Goal: Transaction & Acquisition: Book appointment/travel/reservation

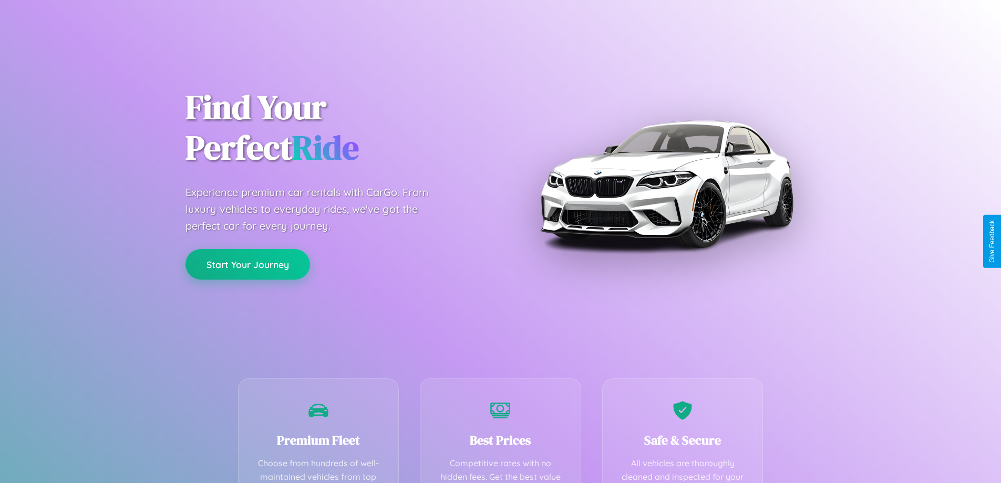
click at [247, 265] on button "Start Your Journey" at bounding box center [247, 264] width 124 height 30
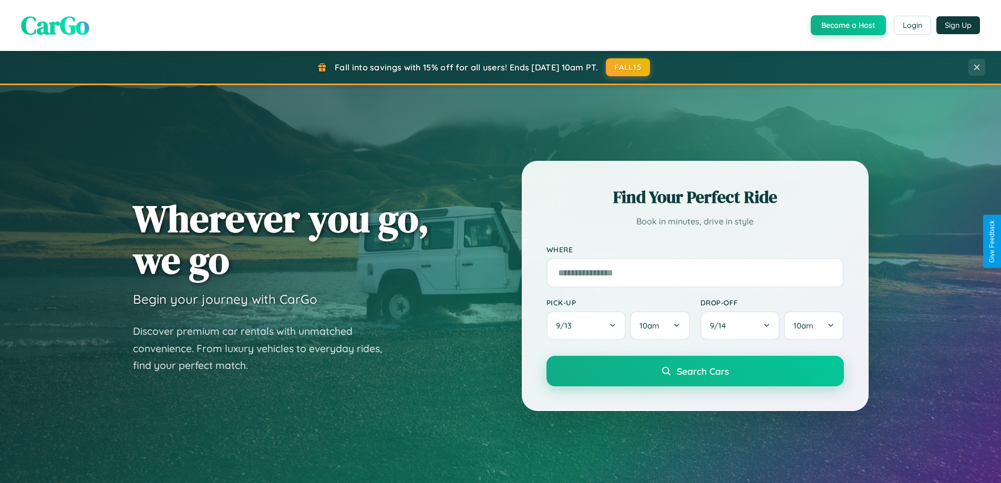
scroll to position [227, 0]
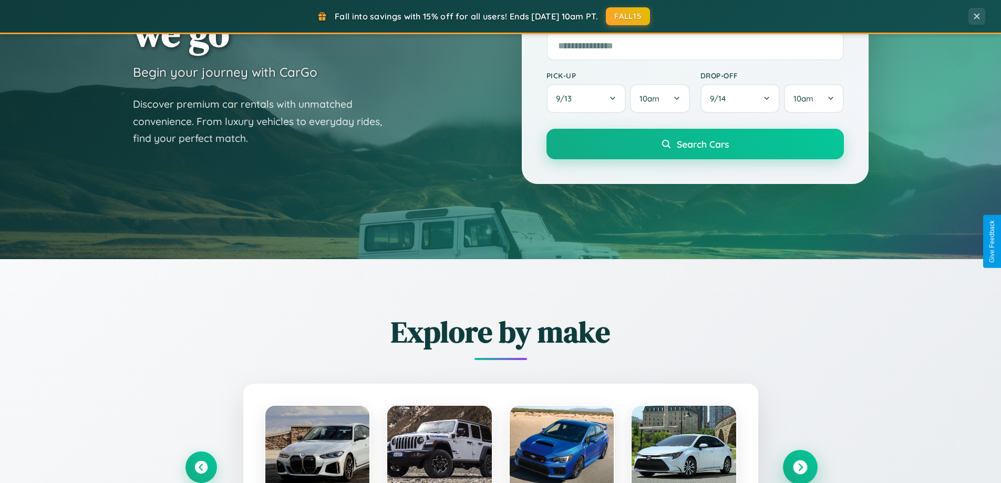
click at [799, 467] on icon at bounding box center [800, 467] width 14 height 14
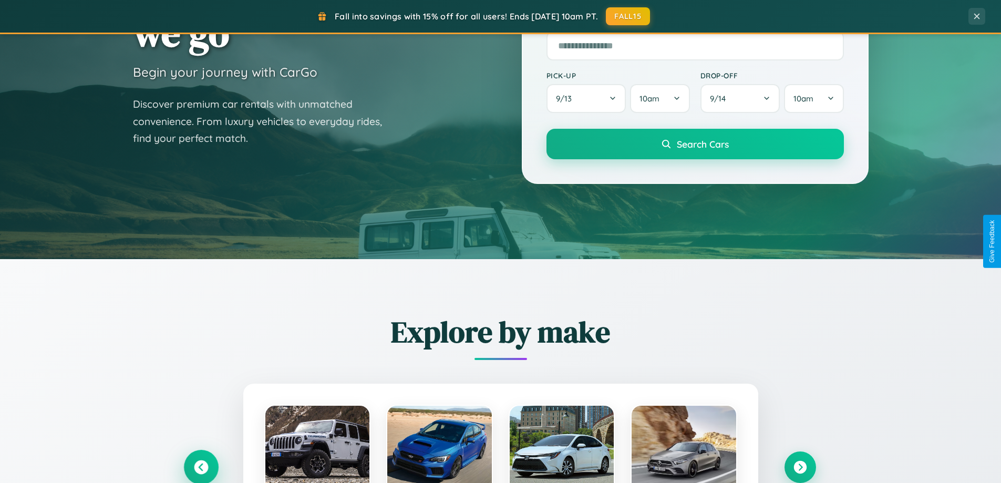
click at [201, 466] on icon at bounding box center [200, 467] width 17 height 17
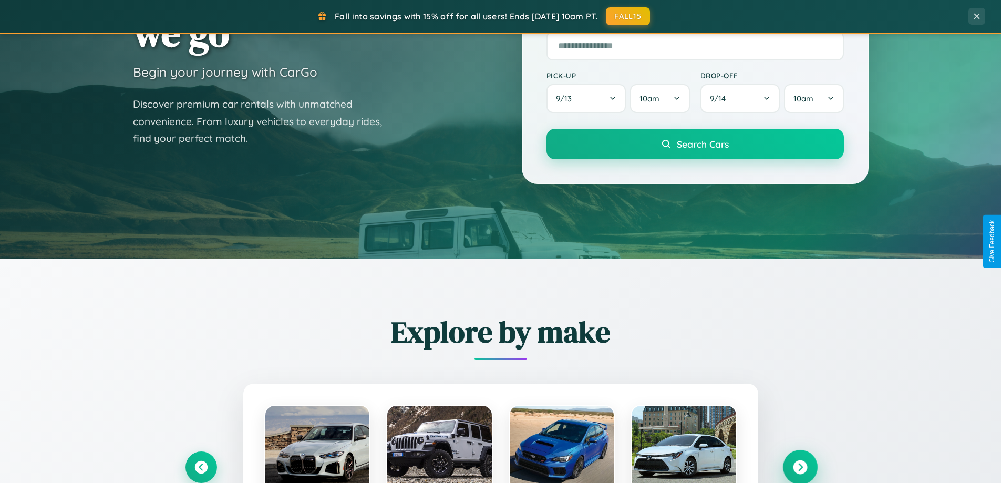
click at [799, 466] on icon at bounding box center [800, 467] width 14 height 14
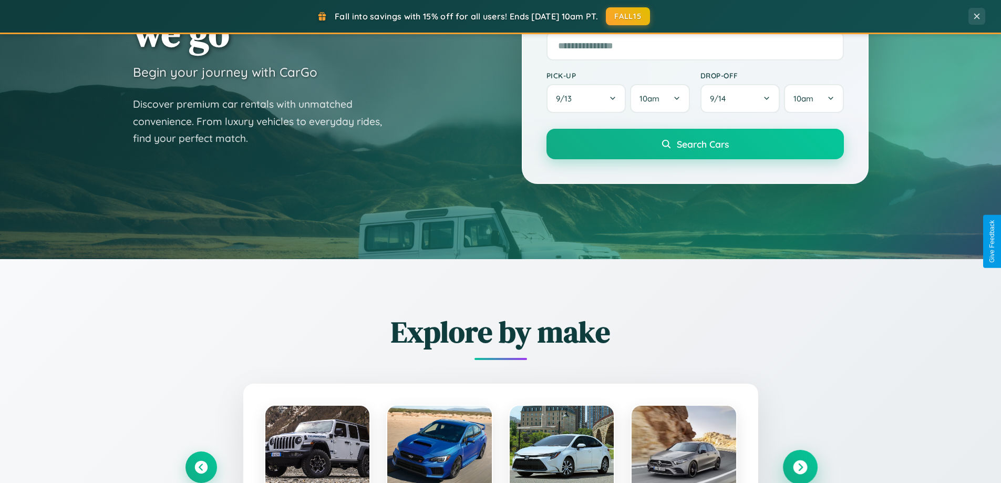
click at [799, 466] on icon at bounding box center [800, 467] width 14 height 14
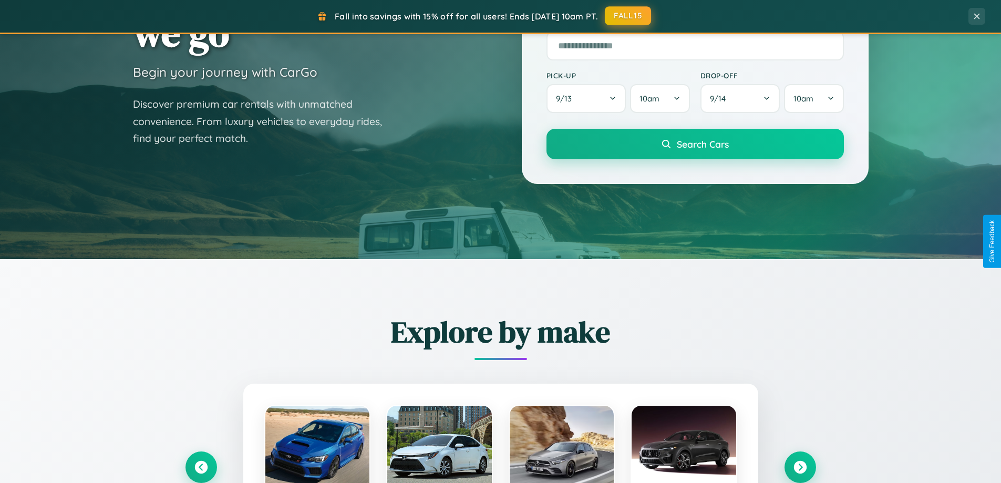
click at [628, 16] on button "FALL15" at bounding box center [628, 15] width 46 height 19
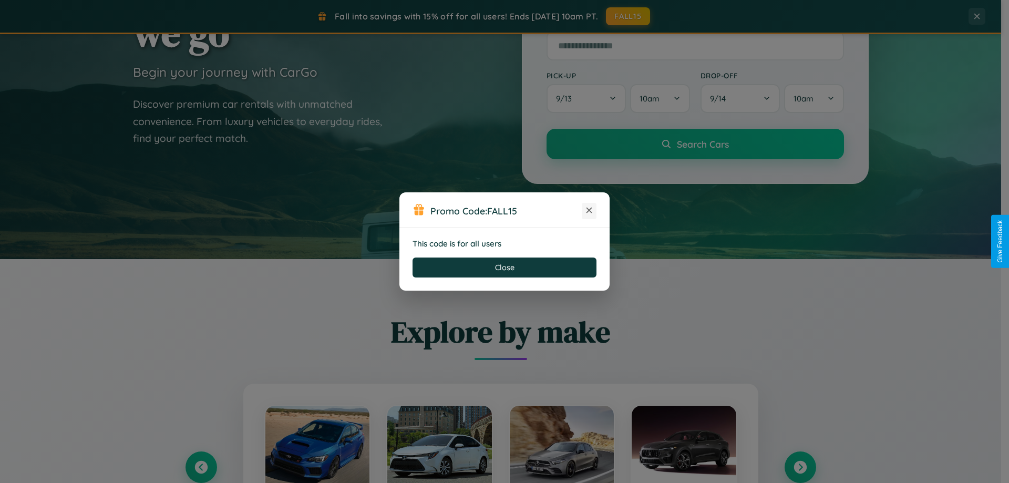
click at [589, 211] on icon at bounding box center [589, 210] width 11 height 11
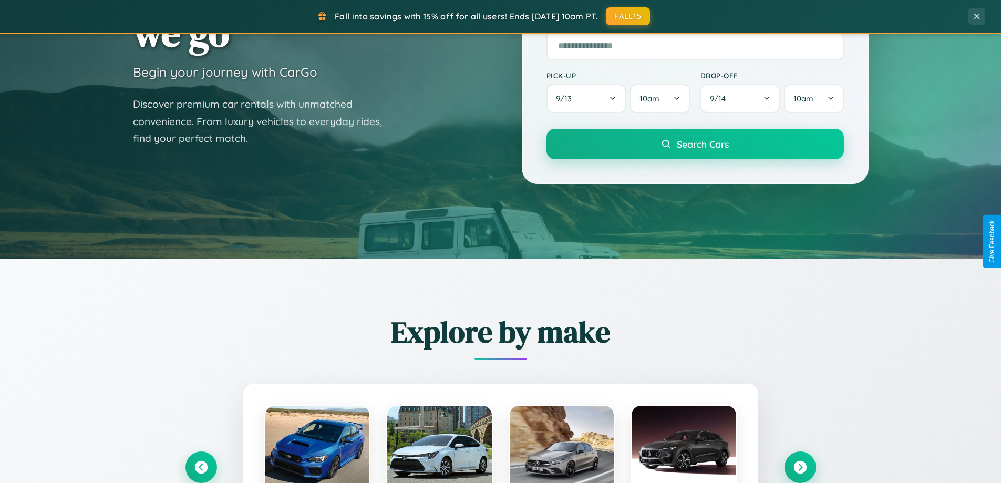
scroll to position [2021, 0]
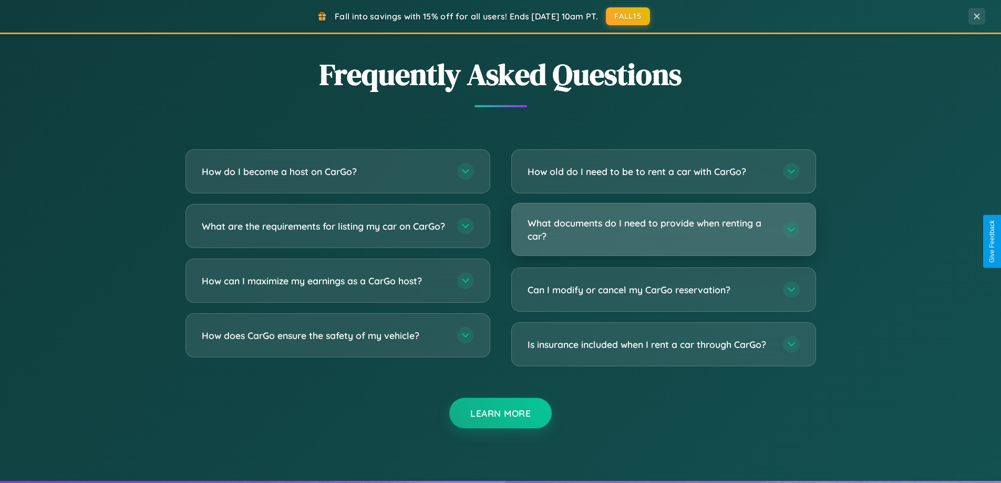
click at [663, 229] on h3 "What documents do I need to provide when renting a car?" at bounding box center [649, 229] width 245 height 26
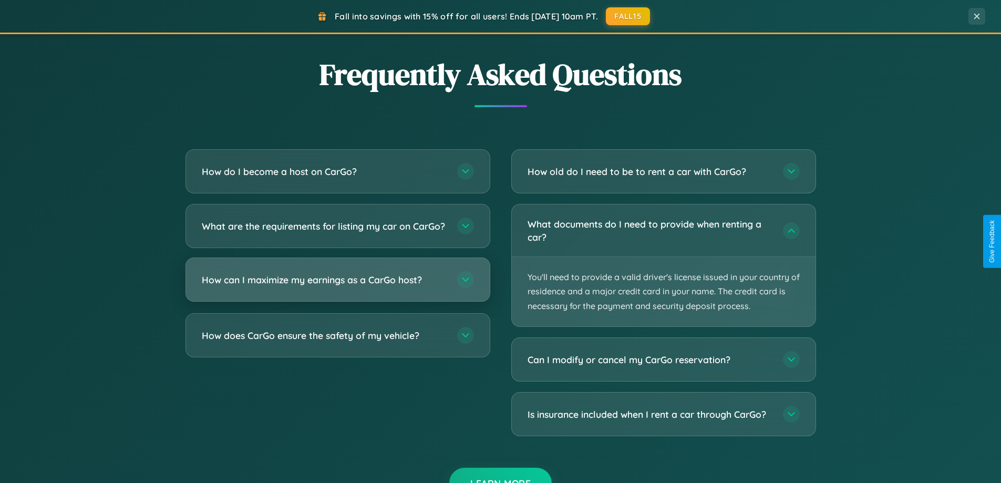
click at [337, 286] on h3 "How can I maximize my earnings as a CarGo host?" at bounding box center [324, 279] width 245 height 13
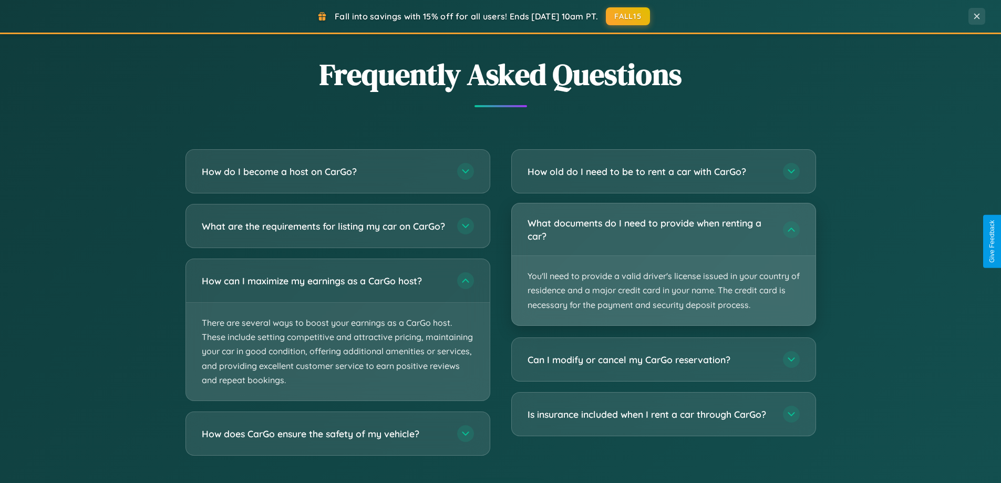
click at [663, 265] on p "You'll need to provide a valid driver's license issued in your country of resid…" at bounding box center [664, 290] width 304 height 69
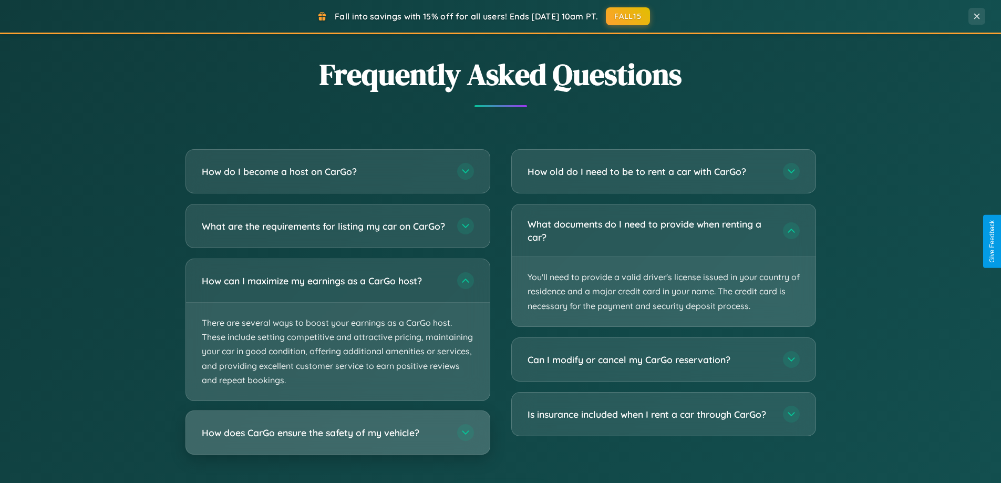
click at [337, 439] on h3 "How does CarGo ensure the safety of my vehicle?" at bounding box center [324, 432] width 245 height 13
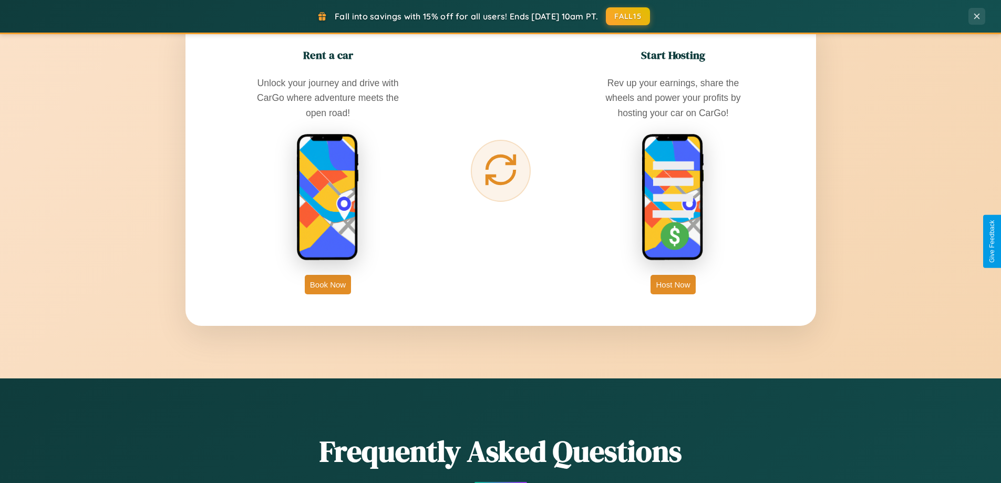
scroll to position [31, 0]
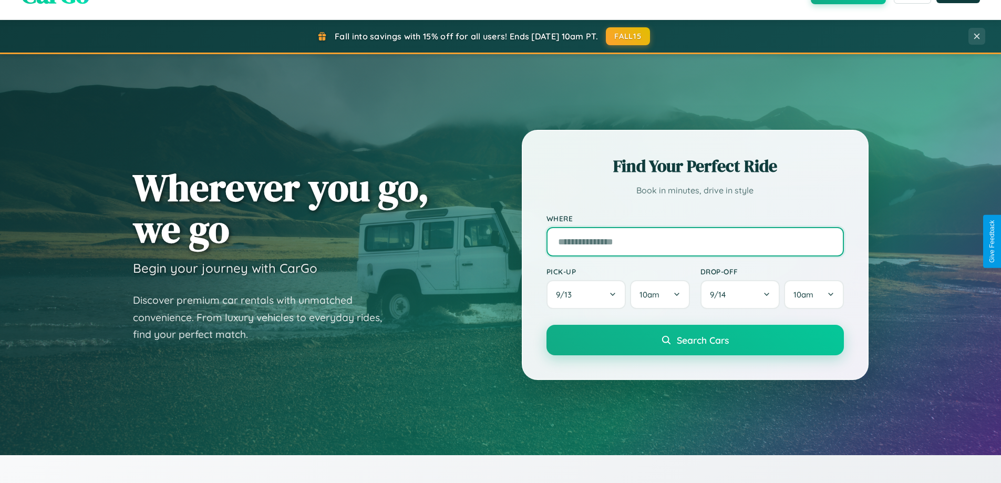
click at [694, 241] on input "text" at bounding box center [694, 241] width 297 height 29
type input "******"
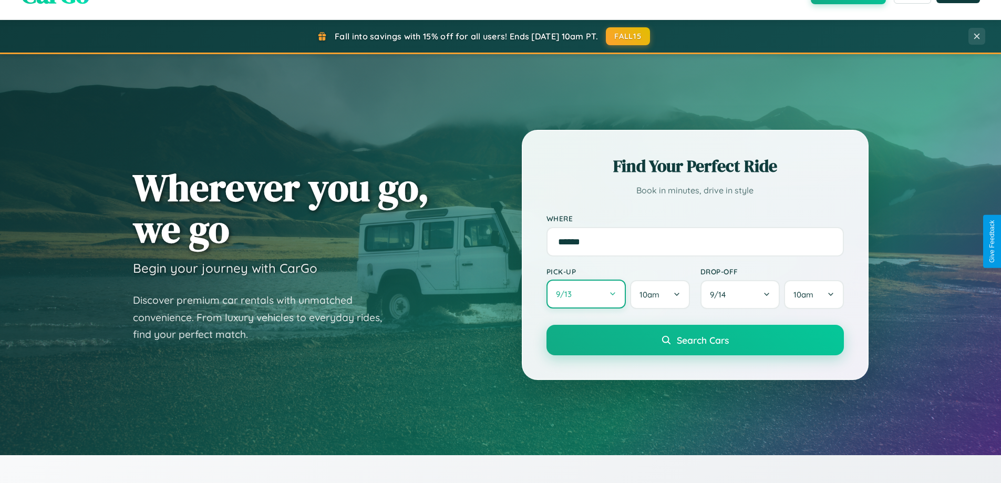
click at [586, 294] on button "9 / 13" at bounding box center [586, 293] width 80 height 29
select select "*"
select select "****"
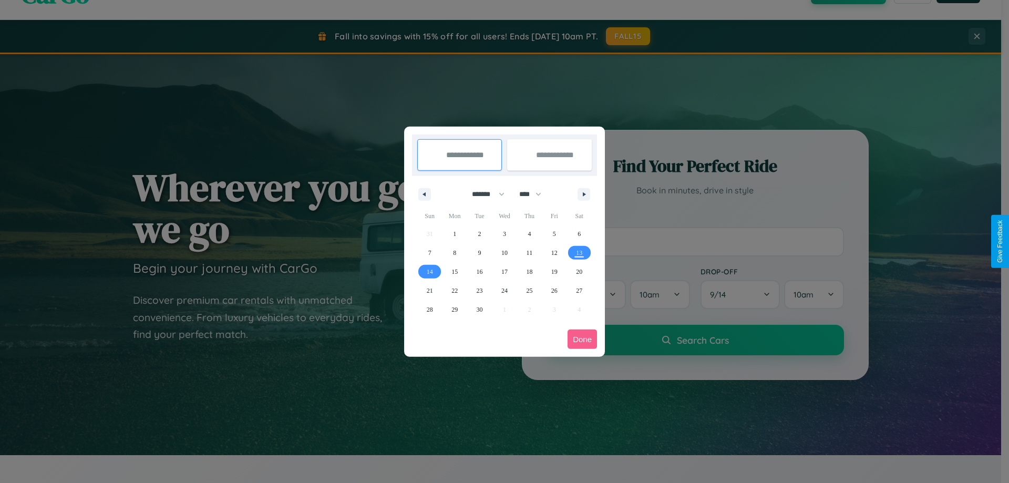
click at [483, 194] on select "******* ******** ***** ***** *** **** **** ****** ********* ******* ******** **…" at bounding box center [486, 193] width 45 height 17
select select "**"
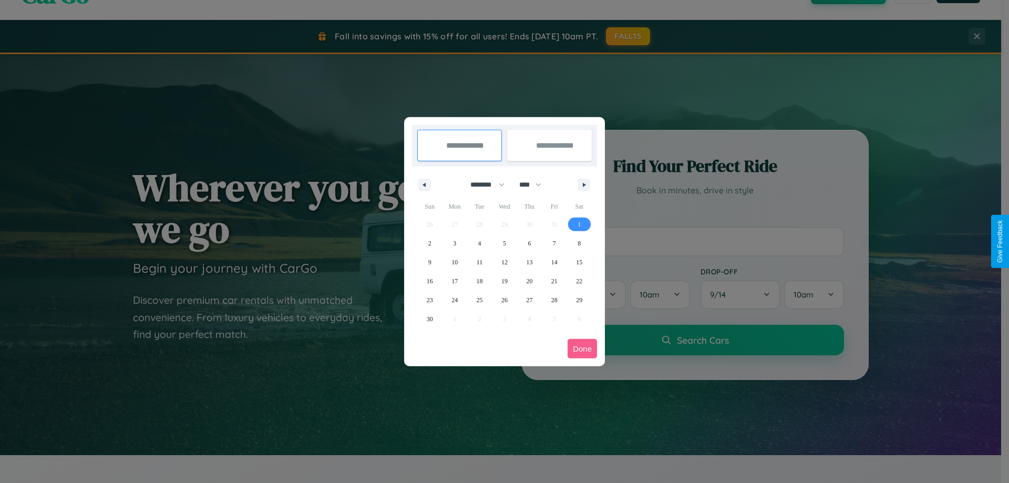
click at [579, 224] on span "1" at bounding box center [578, 224] width 3 height 19
type input "**********"
click at [554, 243] on span "7" at bounding box center [554, 243] width 3 height 19
type input "**********"
click at [582, 348] on button "Done" at bounding box center [581, 348] width 29 height 19
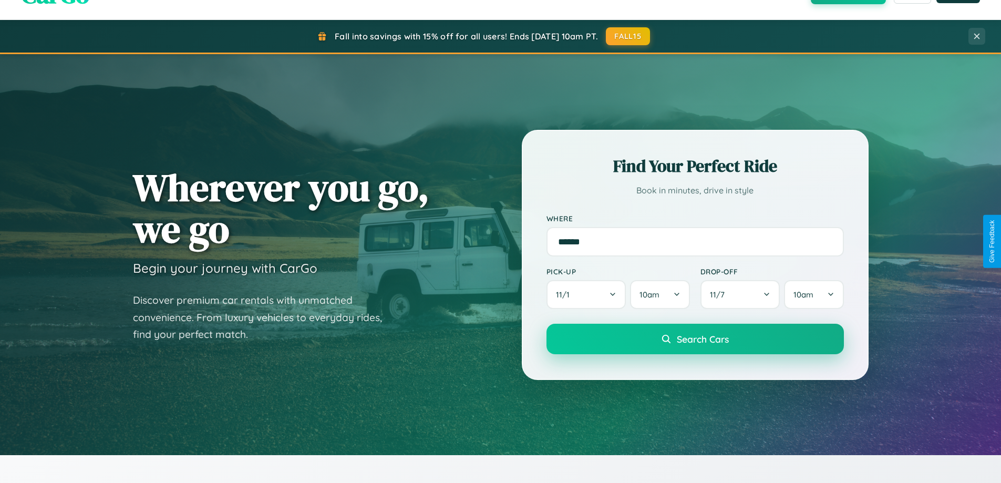
click at [694, 339] on span "Search Cars" at bounding box center [703, 339] width 52 height 12
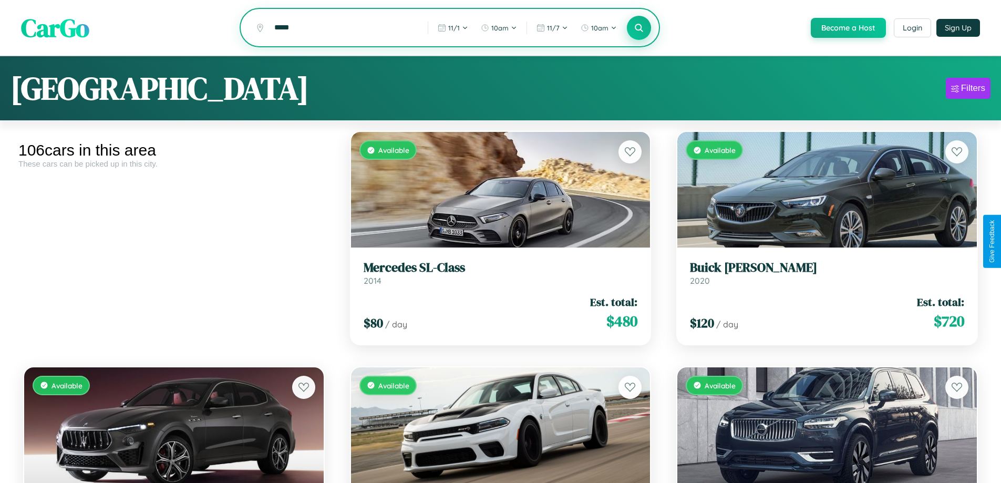
click at [638, 28] on icon at bounding box center [639, 28] width 10 height 10
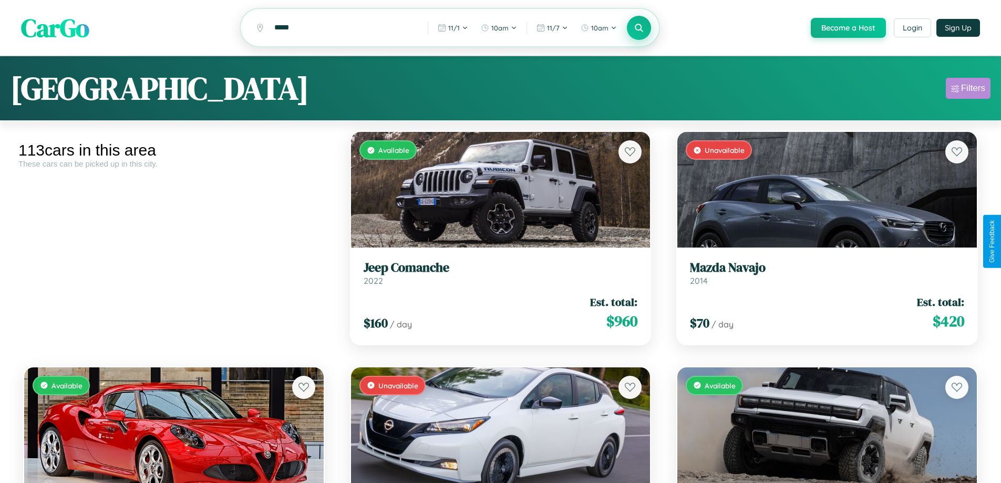
click at [968, 90] on div "Filters" at bounding box center [973, 88] width 24 height 11
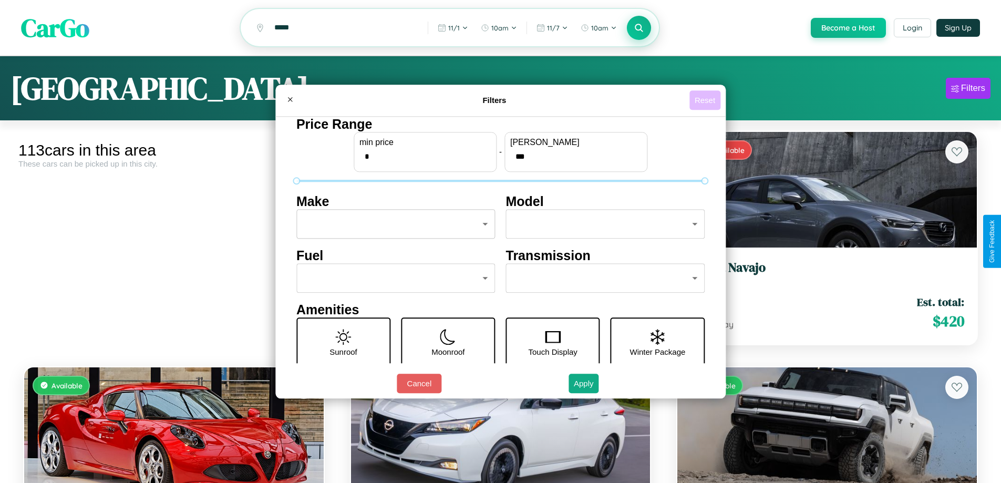
click at [706, 100] on button "Reset" at bounding box center [704, 99] width 31 height 19
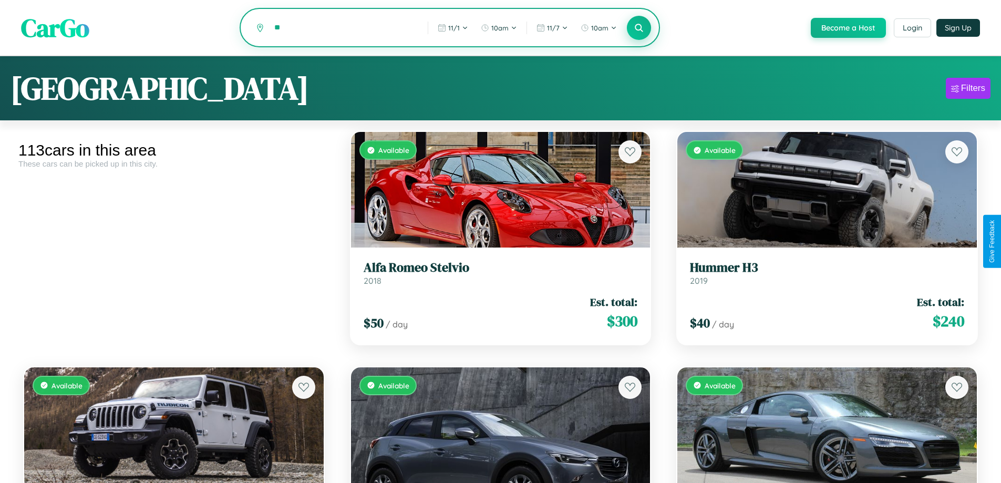
type input "*"
type input "*******"
click at [638, 28] on icon at bounding box center [639, 28] width 10 height 10
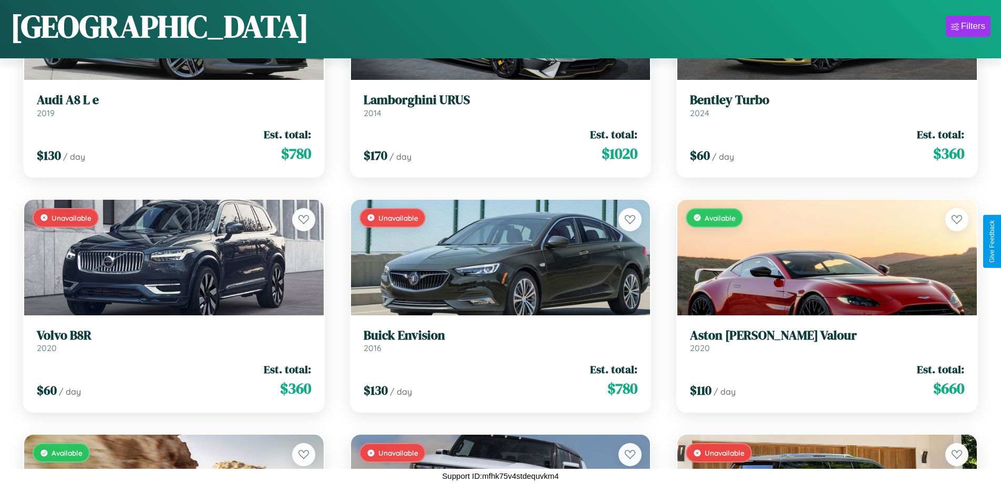
scroll to position [9556, 0]
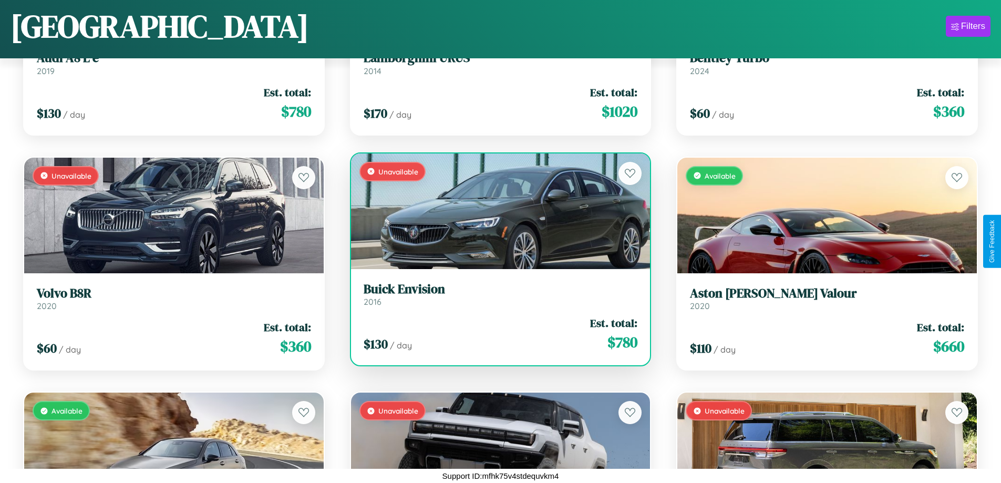
click at [496, 211] on div "Unavailable" at bounding box center [500, 211] width 299 height 116
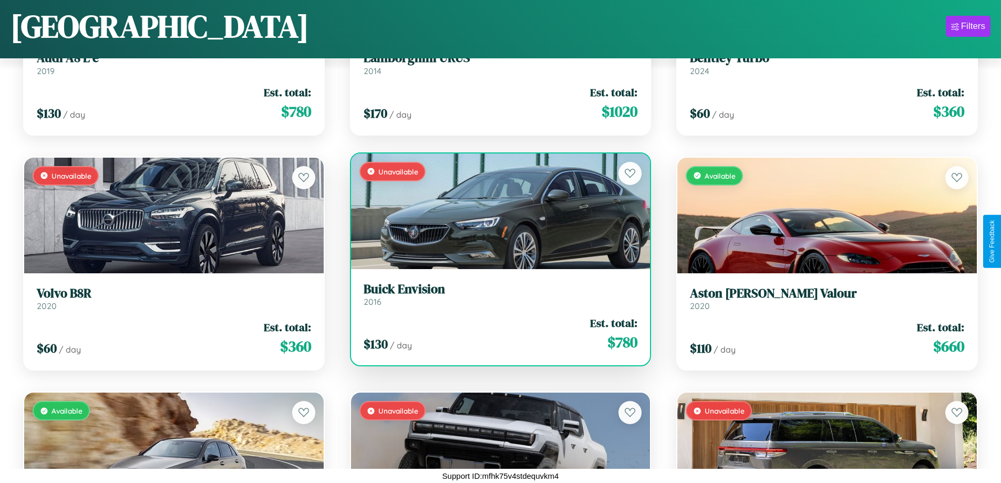
click at [496, 211] on div "Unavailable" at bounding box center [500, 211] width 299 height 116
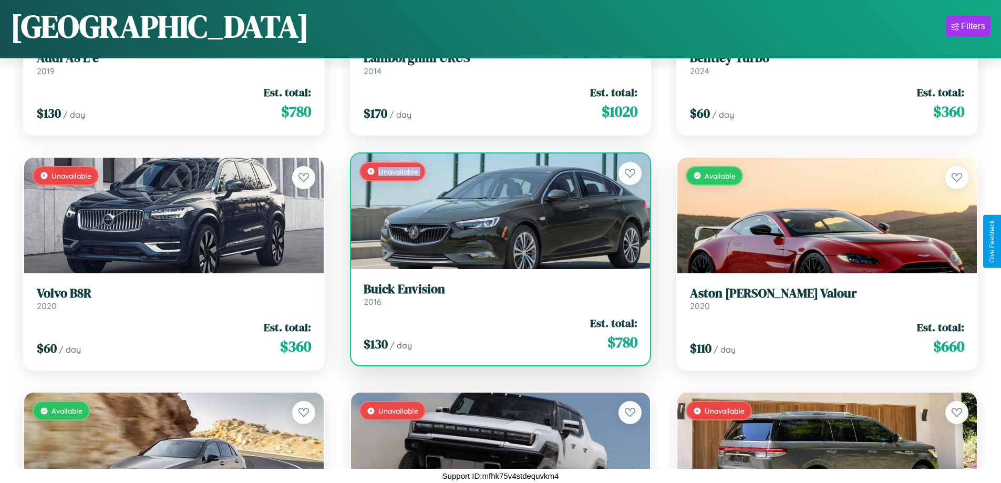
click at [496, 211] on div "Unavailable" at bounding box center [500, 211] width 299 height 116
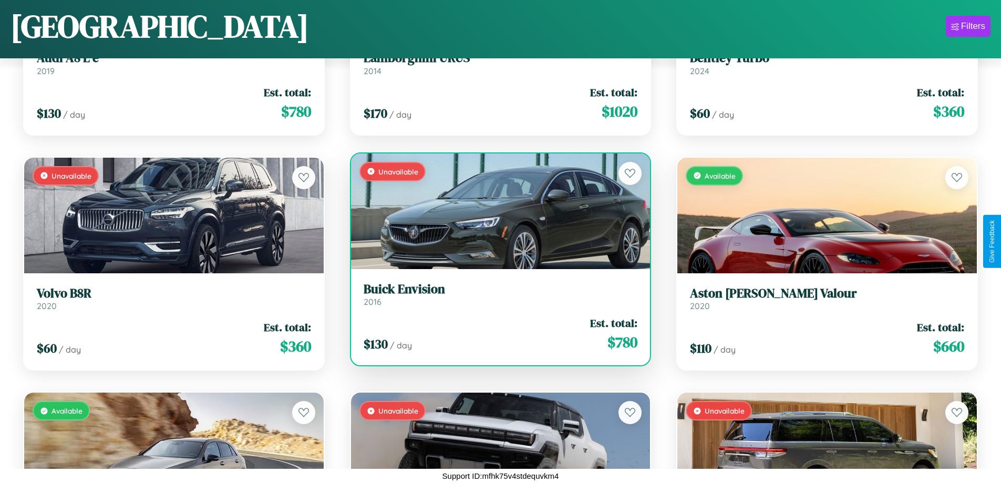
click at [496, 211] on div "Unavailable" at bounding box center [500, 211] width 299 height 116
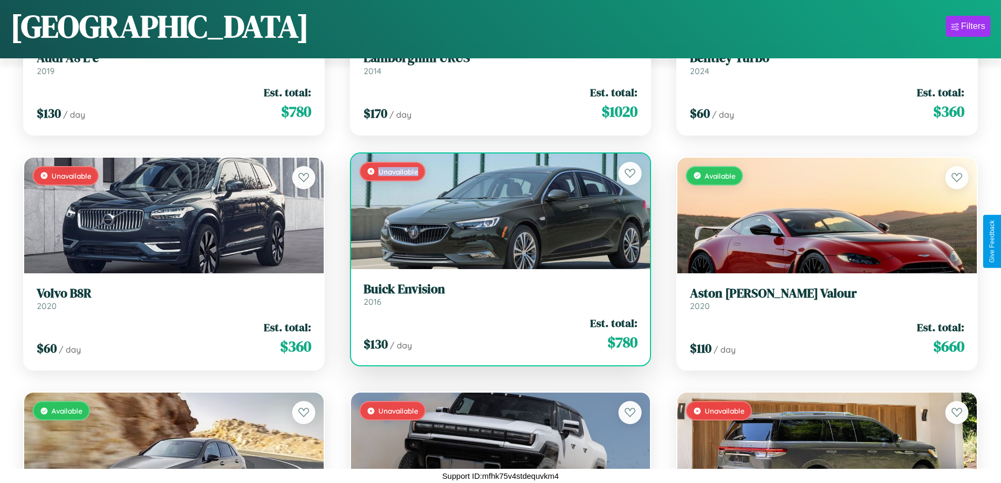
click at [496, 211] on div "Unavailable" at bounding box center [500, 211] width 299 height 116
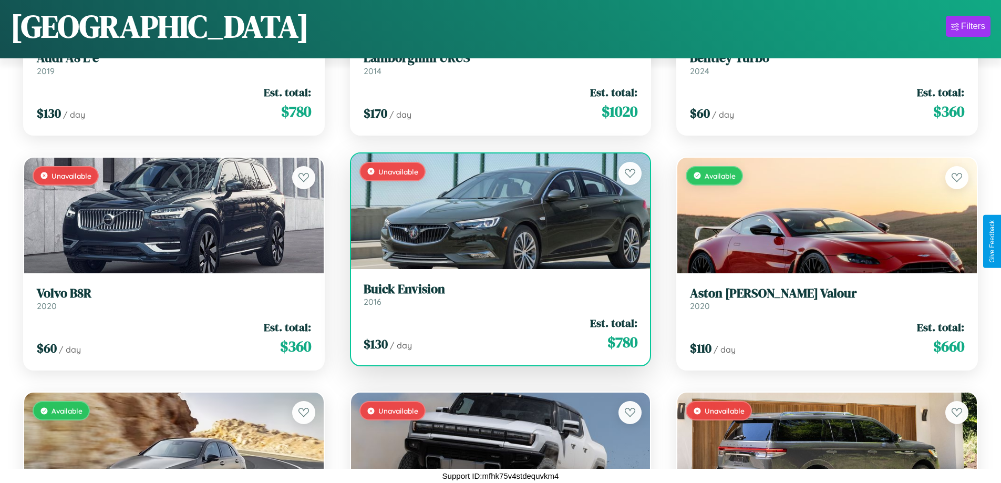
click at [496, 294] on h3 "Buick Envision" at bounding box center [500, 289] width 274 height 15
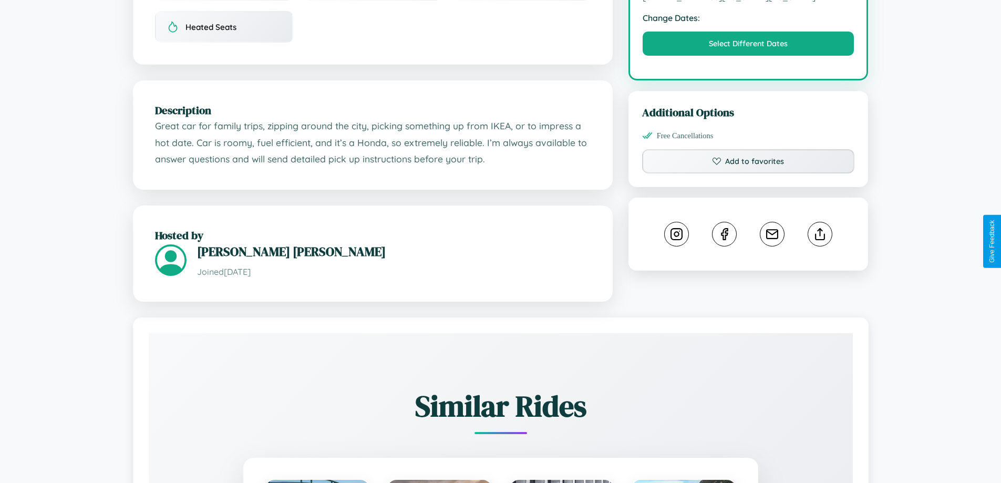
scroll to position [388, 0]
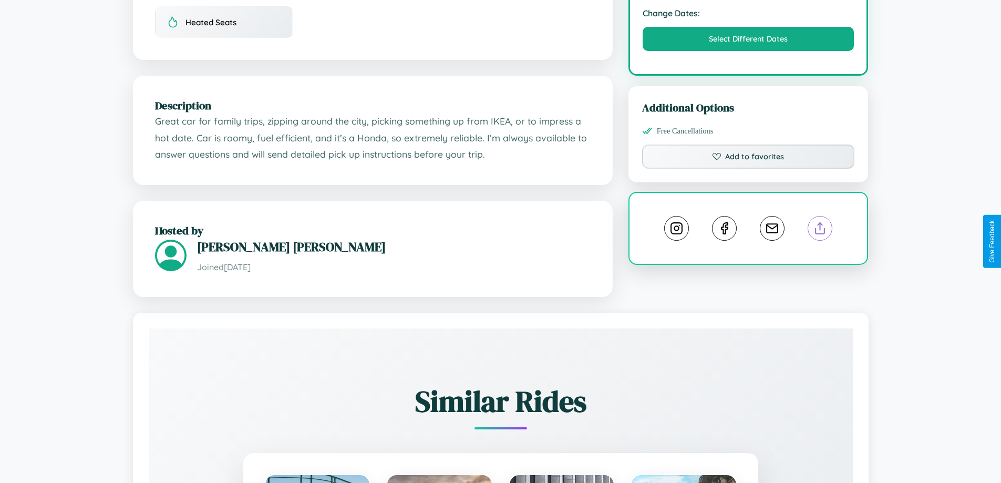
click at [820, 230] on line at bounding box center [820, 226] width 0 height 7
